Goal: Task Accomplishment & Management: Manage account settings

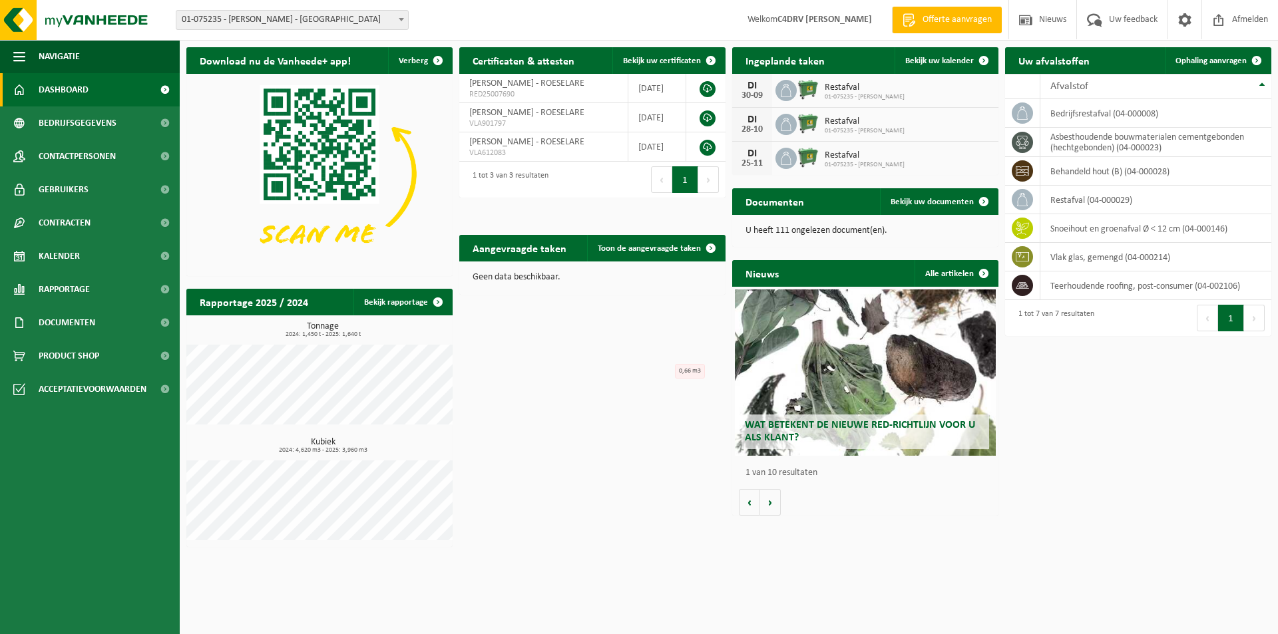
click at [835, 98] on span "01-075235 - [PERSON_NAME]" at bounding box center [865, 97] width 80 height 8
click at [767, 90] on div "[DATE]" at bounding box center [752, 90] width 40 height 33
click at [983, 88] on div "[DATE] Restafval 01-075235 - [PERSON_NAME]" at bounding box center [865, 91] width 266 height 34
click at [984, 59] on span at bounding box center [983, 60] width 27 height 27
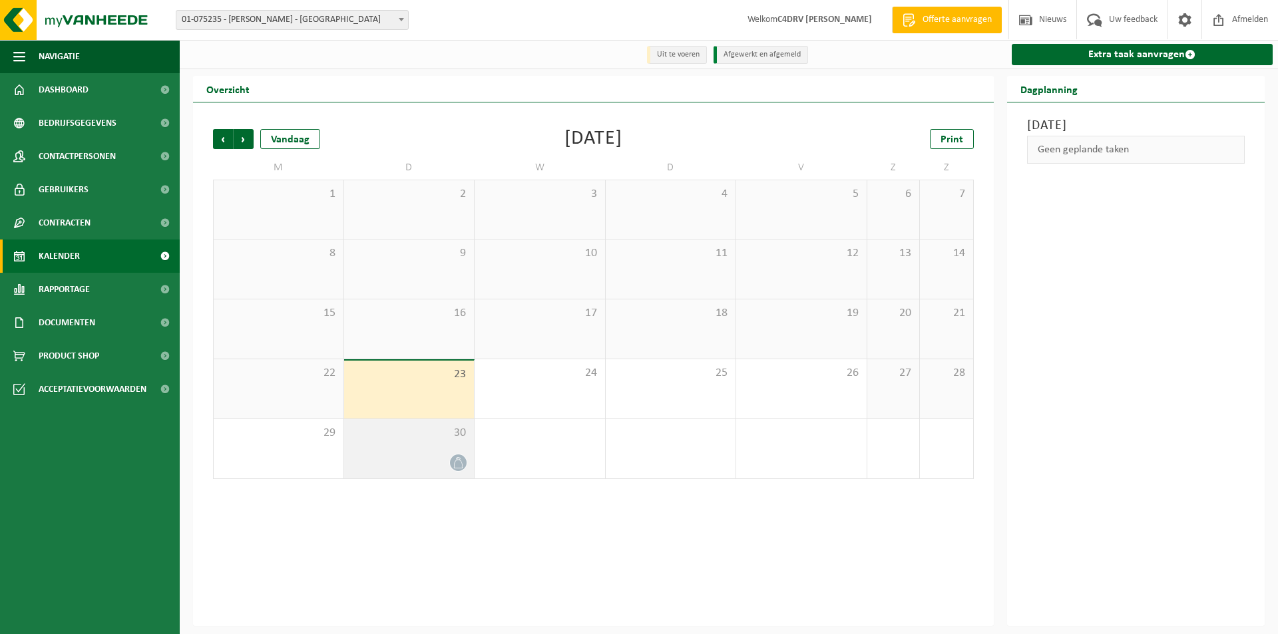
drag, startPoint x: 460, startPoint y: 458, endPoint x: 437, endPoint y: 459, distance: 23.3
click at [437, 459] on div at bounding box center [409, 463] width 117 height 18
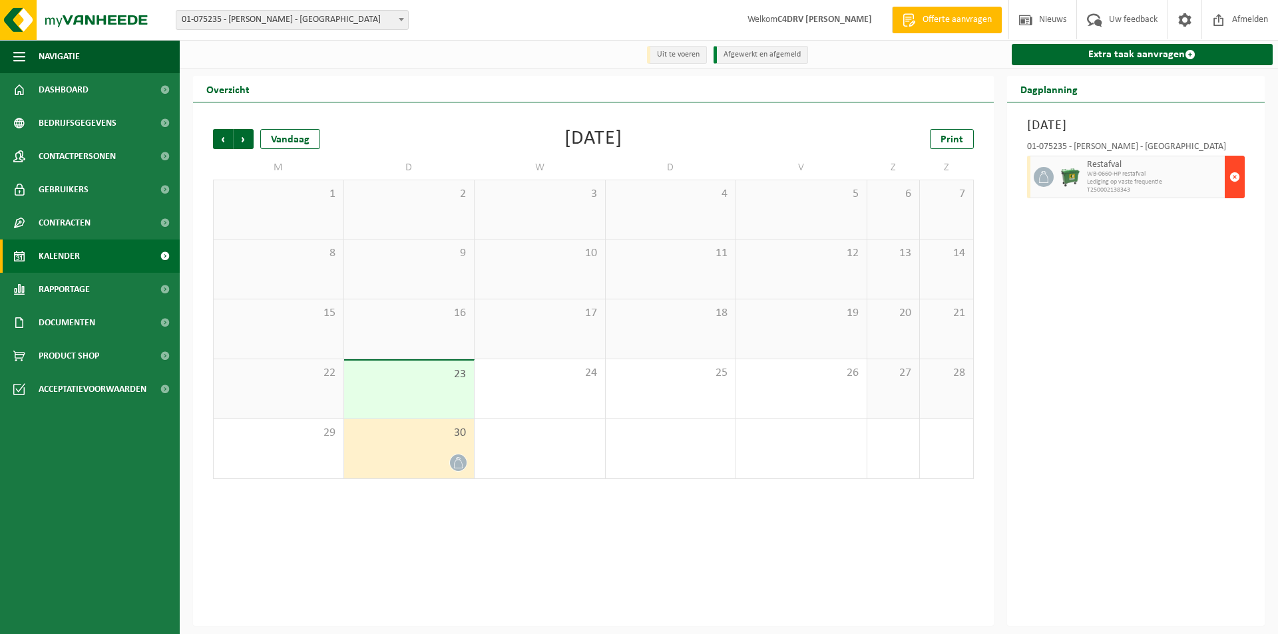
click at [1237, 182] on span "button" at bounding box center [1234, 177] width 11 height 27
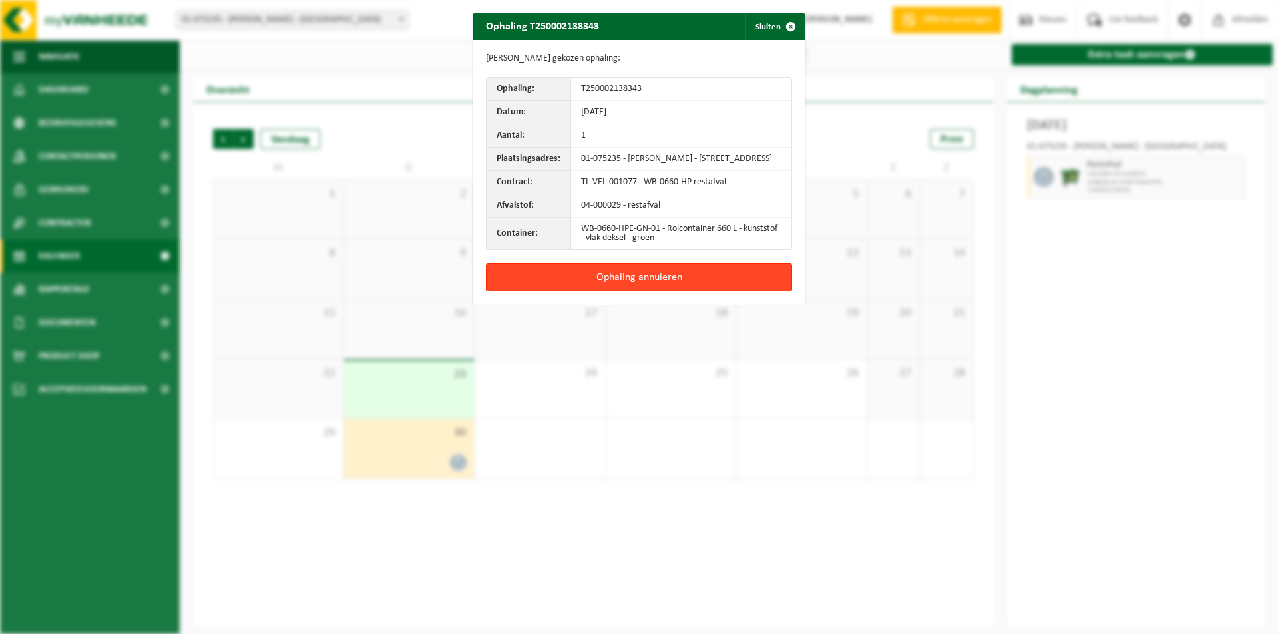
click at [698, 290] on button "Ophaling annuleren" at bounding box center [639, 278] width 306 height 28
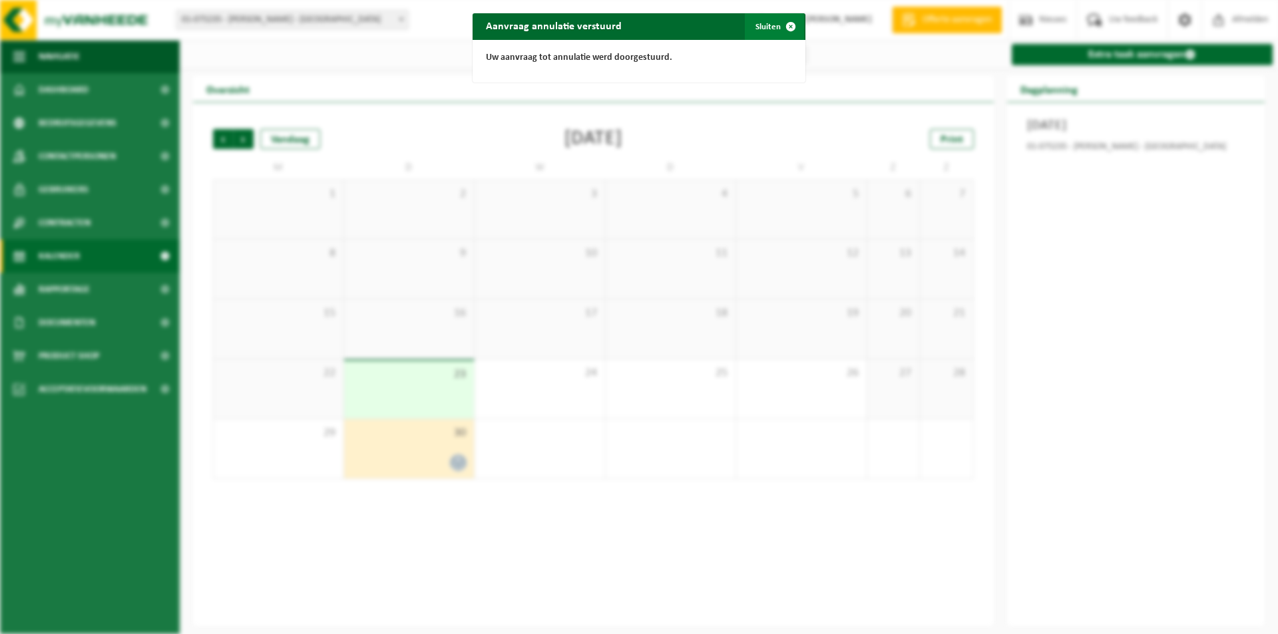
click at [784, 23] on span "button" at bounding box center [790, 26] width 27 height 27
